Goal: Information Seeking & Learning: Learn about a topic

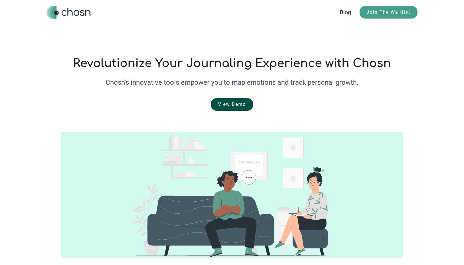
click at [242, 105] on link "View Demo" at bounding box center [232, 104] width 42 height 13
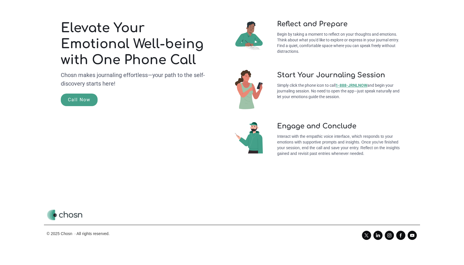
click at [299, 136] on p "Interact with the empathic voice interface, which responds to your emotions wit…" at bounding box center [333, 145] width 140 height 23
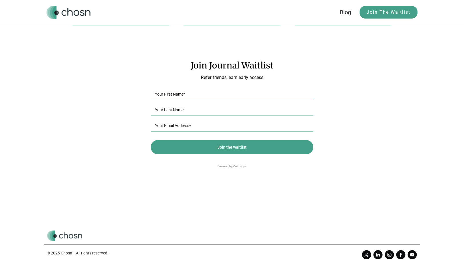
scroll to position [656, 0]
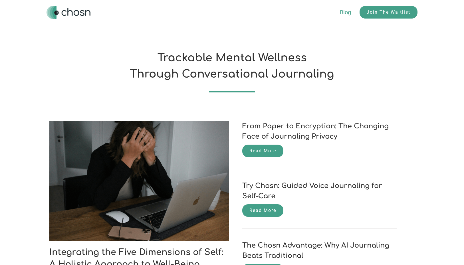
click at [349, 12] on link "Blog" at bounding box center [350, 12] width 20 height 7
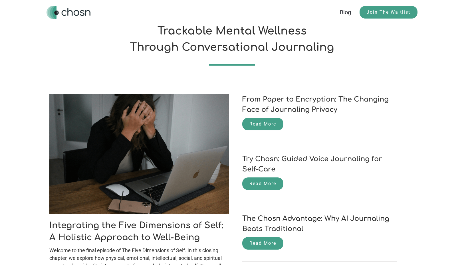
scroll to position [114, 0]
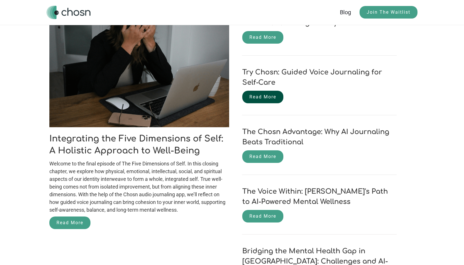
click at [261, 97] on link "Read More" at bounding box center [262, 97] width 41 height 13
